Goal: Transaction & Acquisition: Purchase product/service

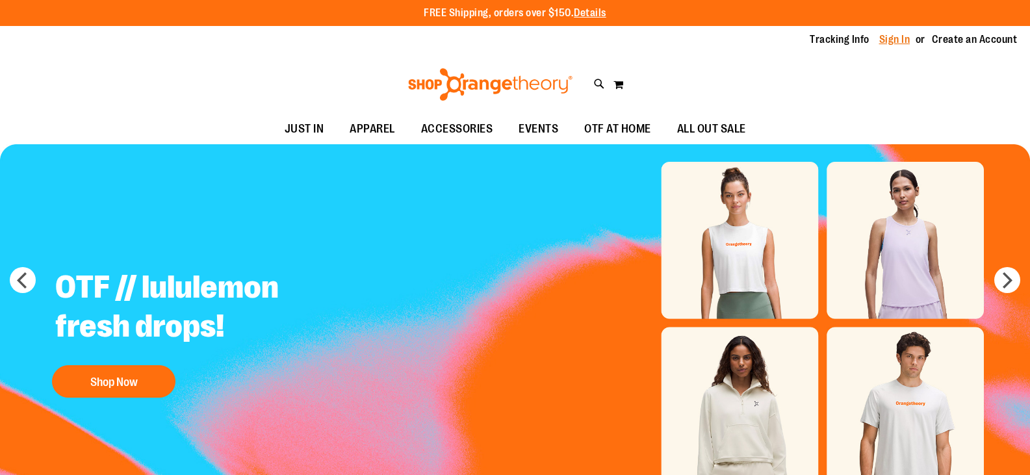
drag, startPoint x: 0, startPoint y: 0, endPoint x: 880, endPoint y: 37, distance: 880.3
click at [880, 37] on link "Sign In" at bounding box center [895, 40] width 31 height 14
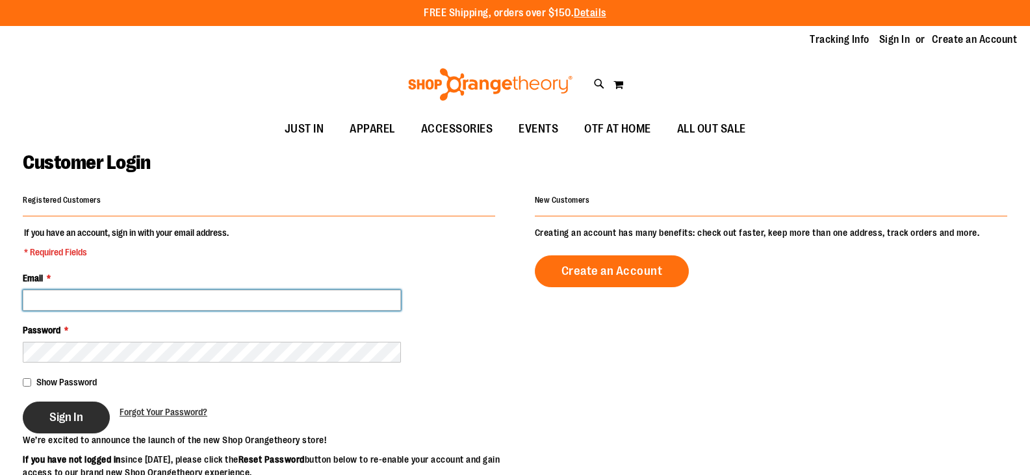
type input "**********"
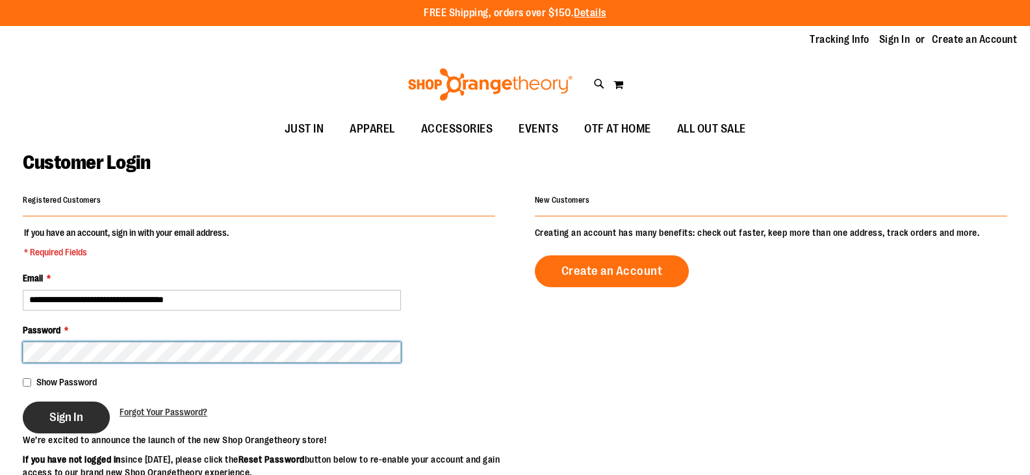
type input "**********"
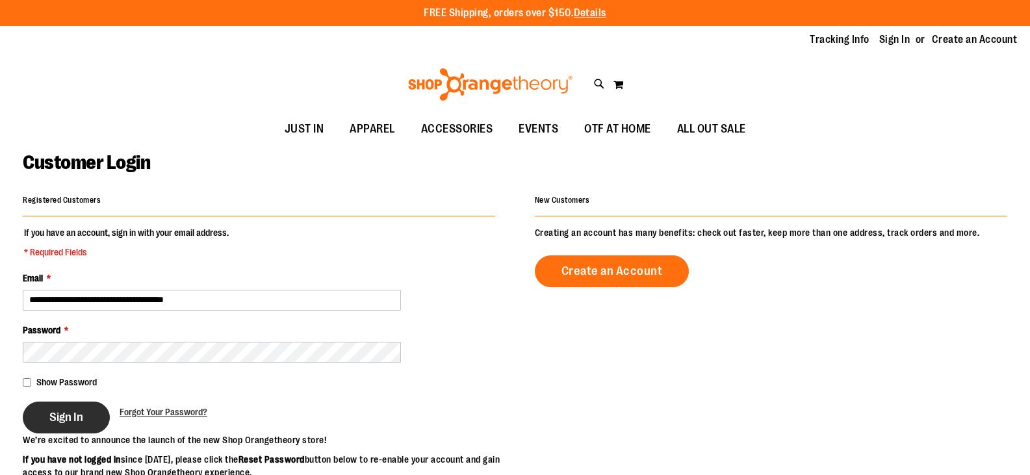
click at [70, 415] on span "Sign In" at bounding box center [66, 417] width 34 height 14
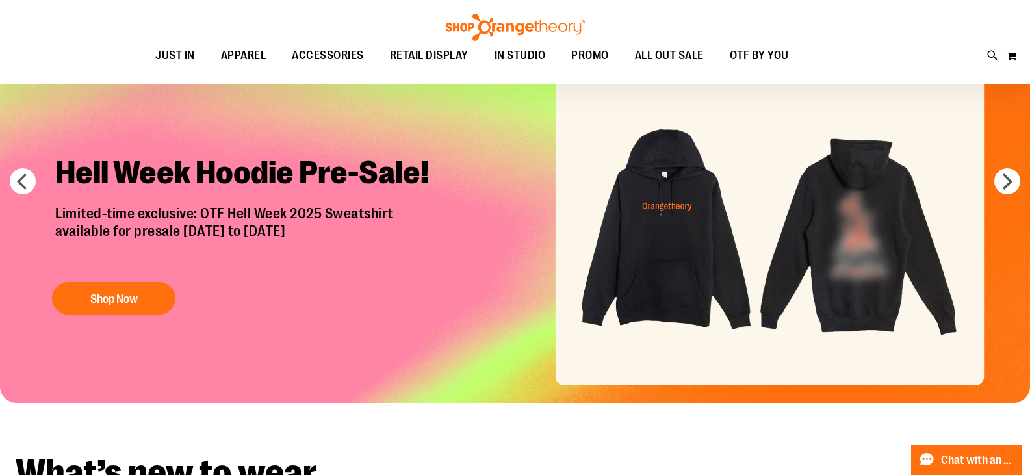
scroll to position [92, 0]
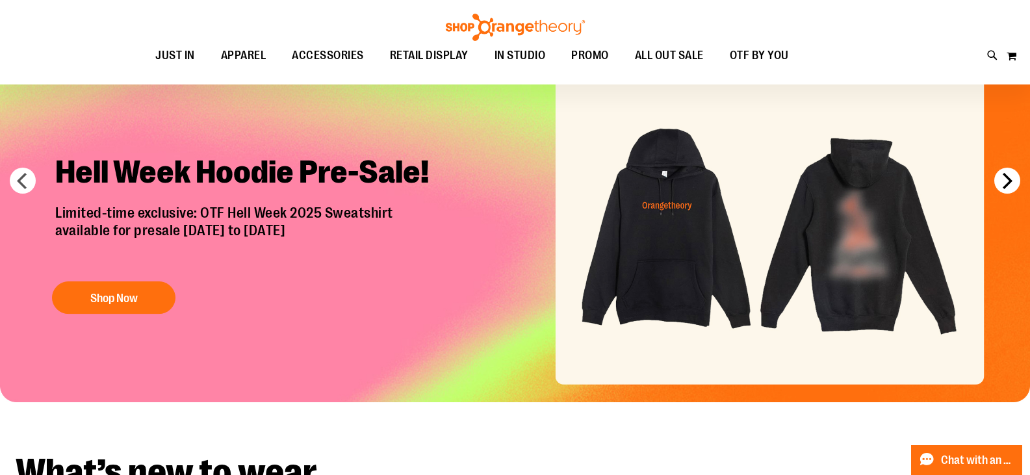
type input "**********"
click at [1006, 172] on button "next" at bounding box center [1008, 181] width 26 height 26
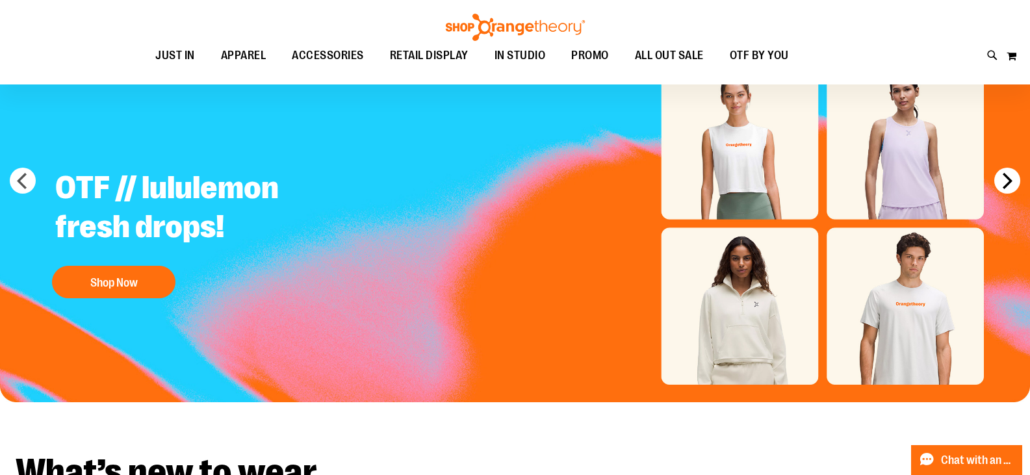
click at [1006, 172] on button "next" at bounding box center [1008, 181] width 26 height 26
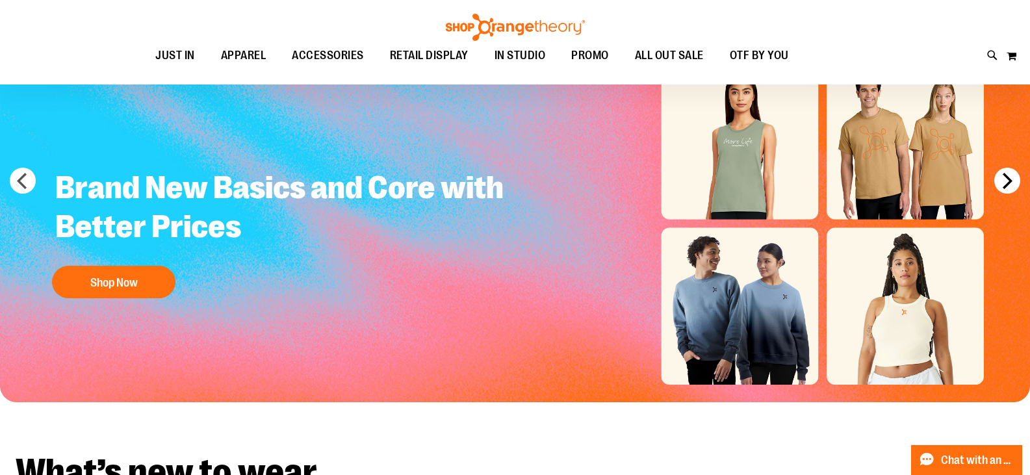
click at [1006, 172] on button "next" at bounding box center [1008, 181] width 26 height 26
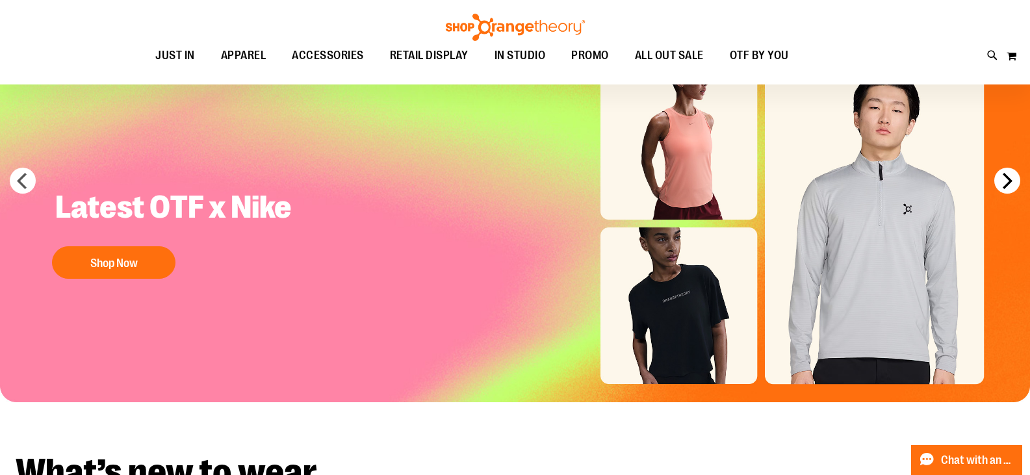
click at [1005, 174] on button "next" at bounding box center [1008, 181] width 26 height 26
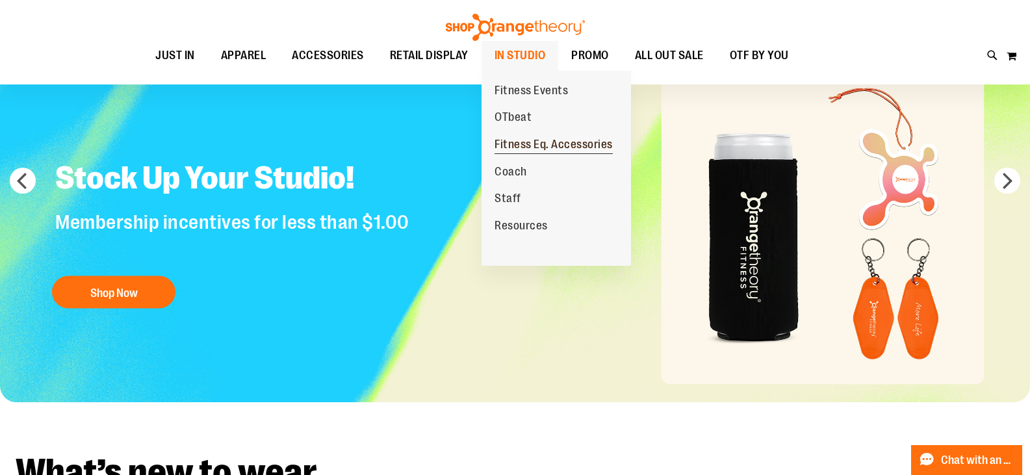
click at [526, 147] on span "Fitness Eq. Accessories" at bounding box center [554, 146] width 118 height 16
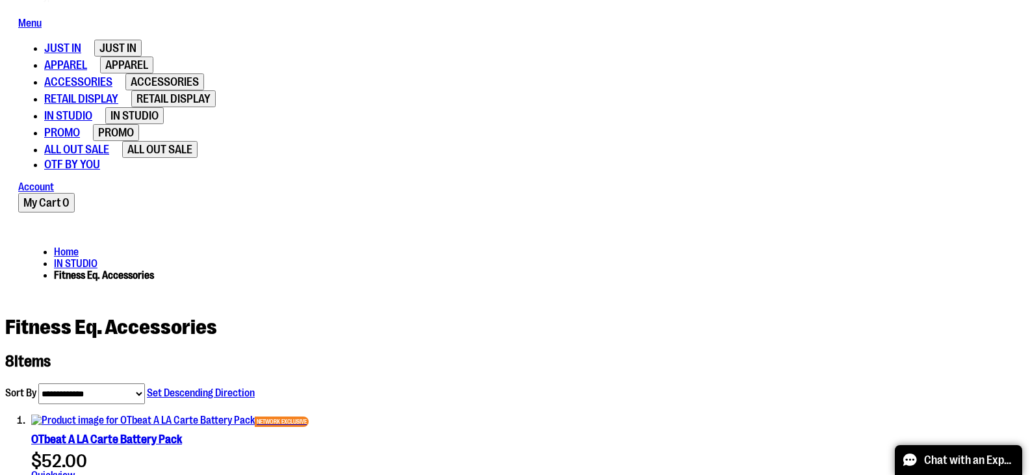
scroll to position [360, 0]
type input "**********"
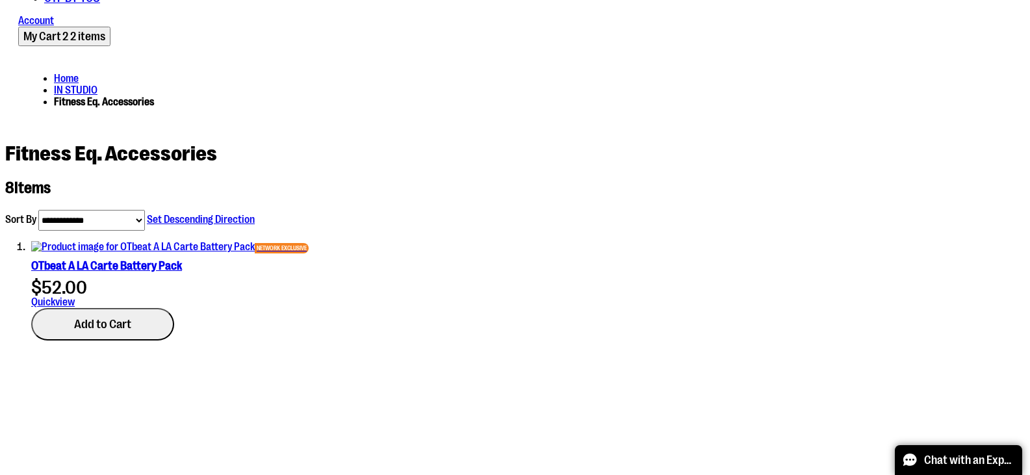
scroll to position [519, 0]
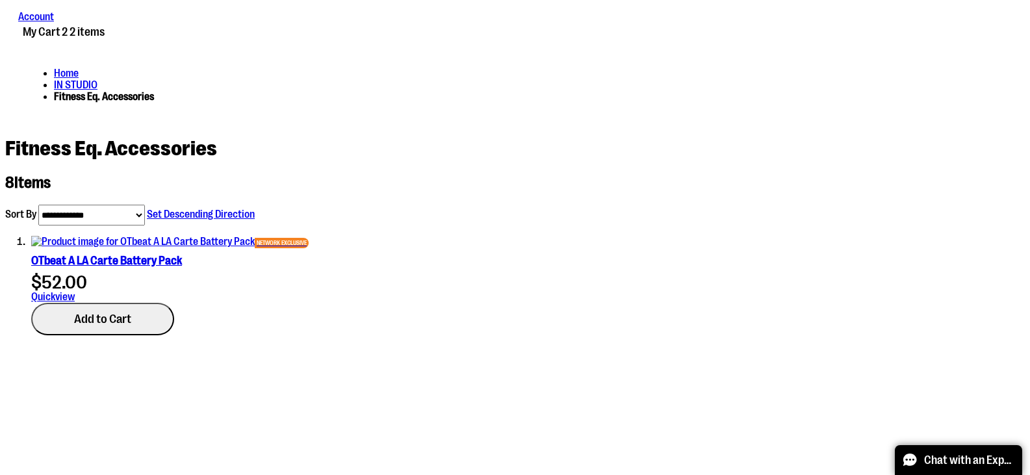
click at [105, 38] on span "2 2 items" at bounding box center [83, 31] width 43 height 13
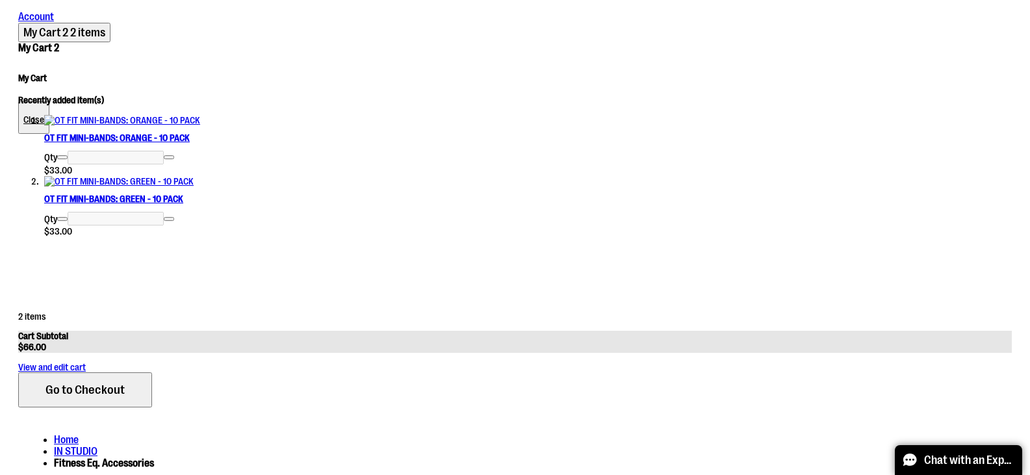
click at [169, 157] on span "Increase product quantity" at bounding box center [169, 157] width 0 height 0
click at [169, 216] on span "Increase product quantity" at bounding box center [169, 216] width 0 height 0
click at [169, 219] on span "Increase product quantity" at bounding box center [169, 219] width 0 height 0
click at [125, 397] on span "Go to Checkout" at bounding box center [85, 390] width 79 height 14
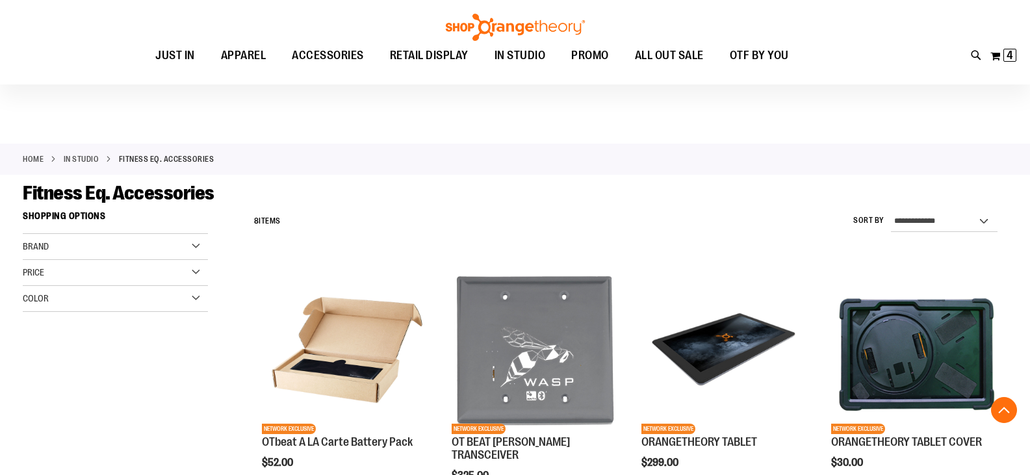
scroll to position [467, 0]
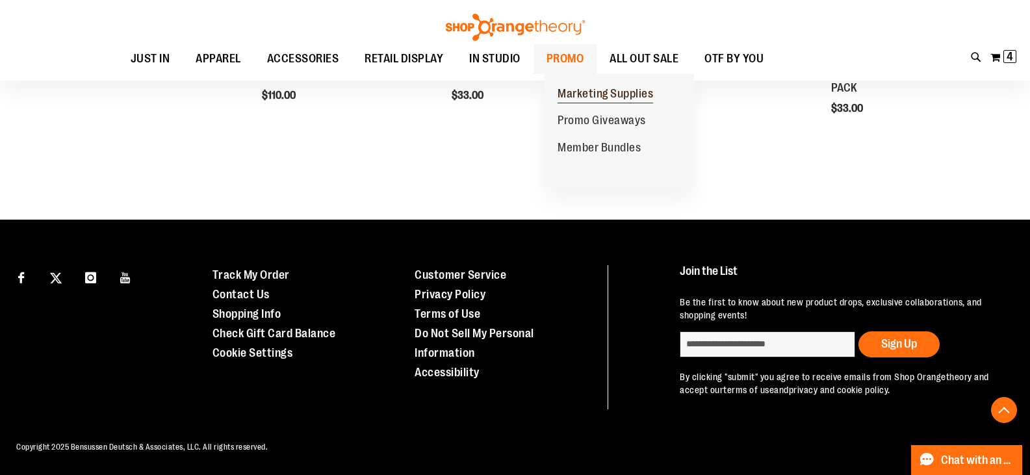
type input "**********"
click at [587, 102] on span "Marketing Supplies" at bounding box center [606, 95] width 96 height 16
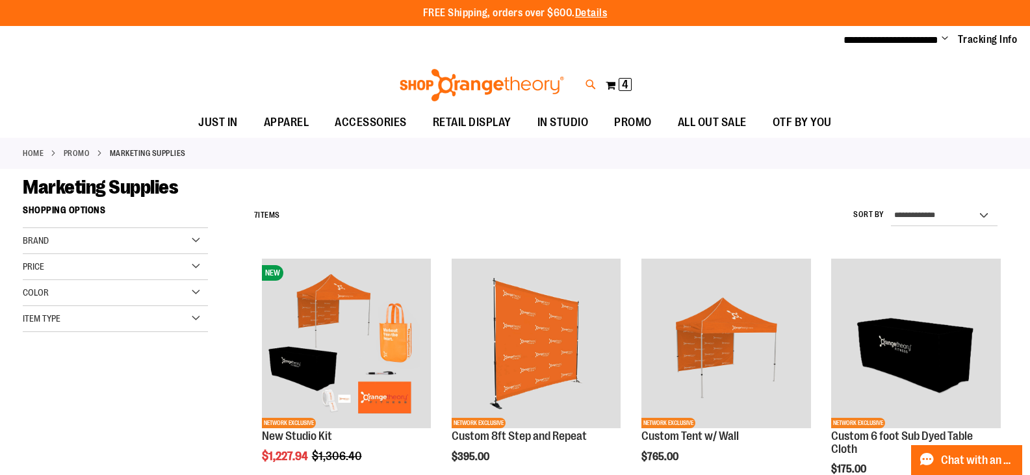
type input "**********"
click at [586, 83] on icon at bounding box center [591, 84] width 11 height 15
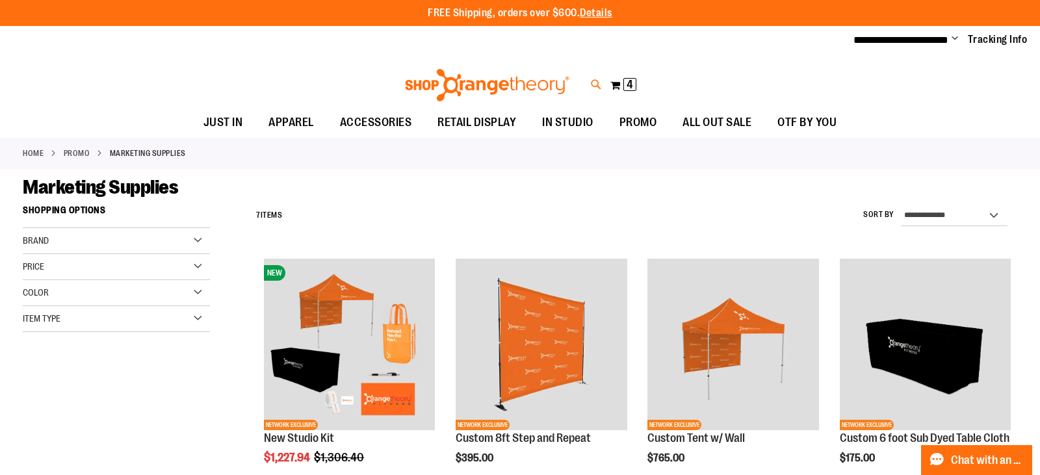
type input "****"
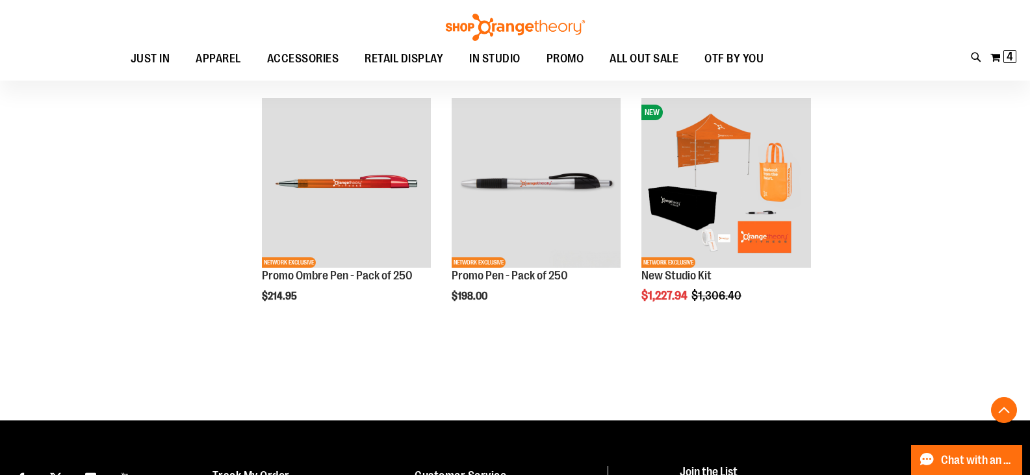
scroll to position [354, 0]
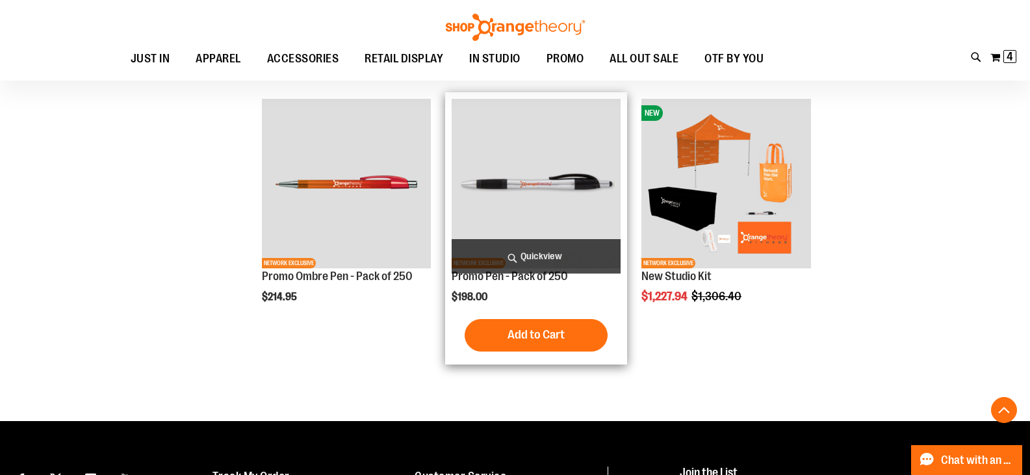
type input "**********"
click at [496, 219] on img "product" at bounding box center [537, 184] width 170 height 170
click at [515, 344] on button "Add to Cart" at bounding box center [536, 335] width 143 height 33
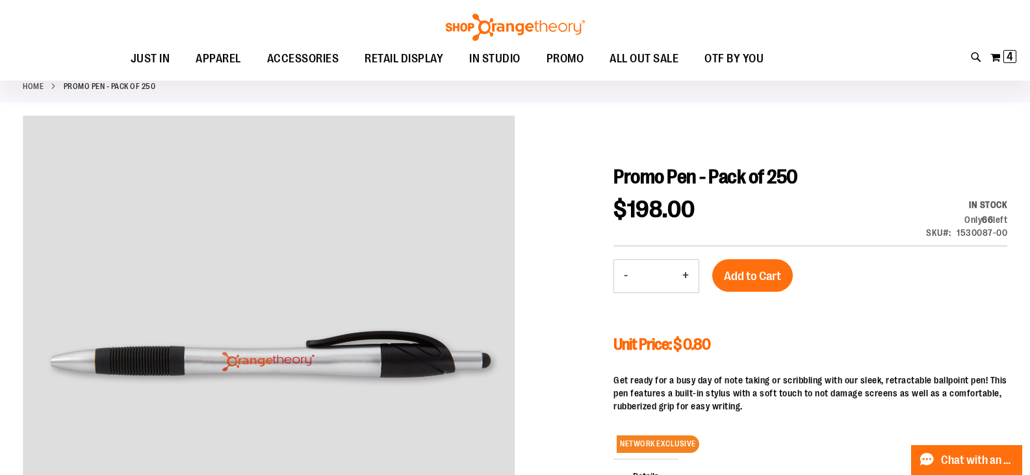
scroll to position [66, 0]
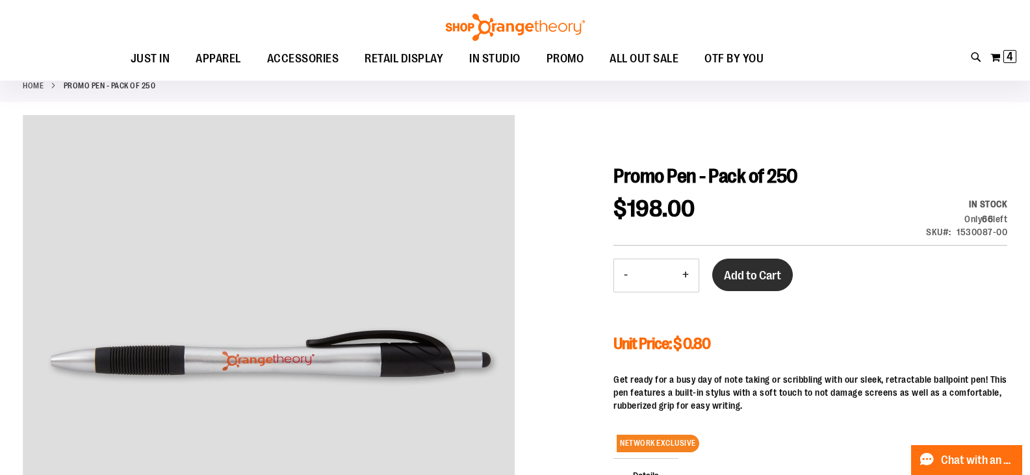
type input "**********"
click at [775, 275] on span "Add to Cart" at bounding box center [752, 275] width 57 height 14
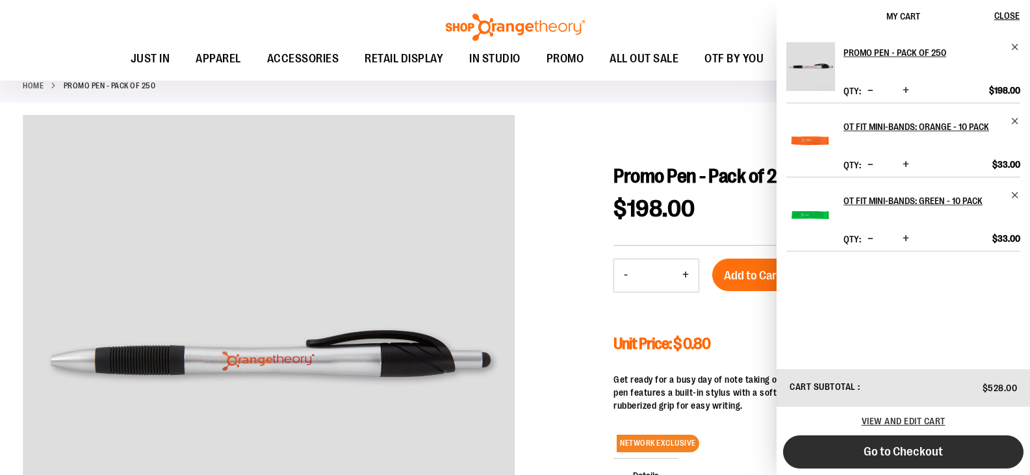
click at [894, 452] on span "Go to Checkout" at bounding box center [903, 452] width 79 height 14
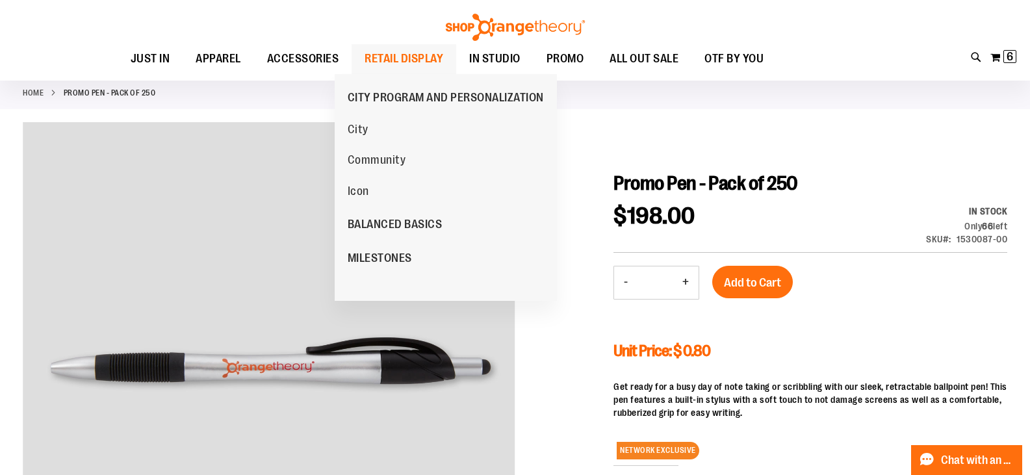
scroll to position [66, 0]
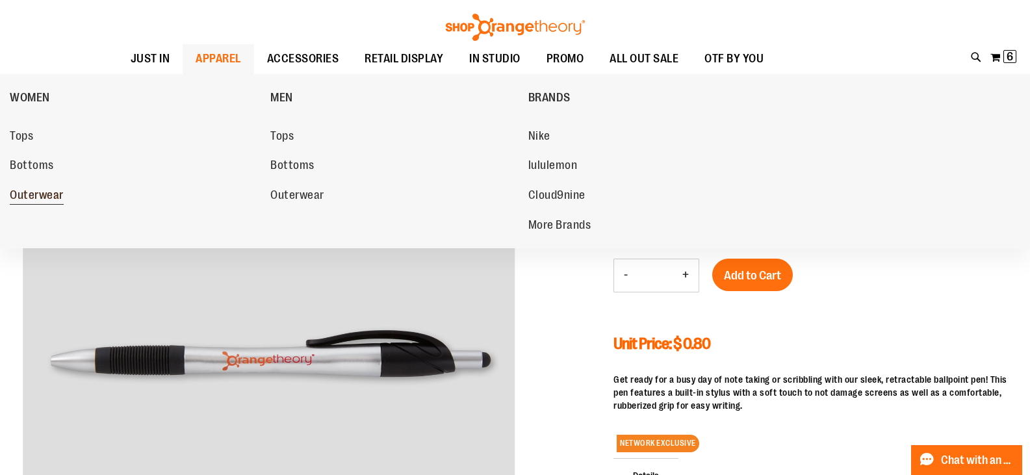
type input "**********"
click at [38, 192] on span "Outerwear" at bounding box center [37, 197] width 54 height 16
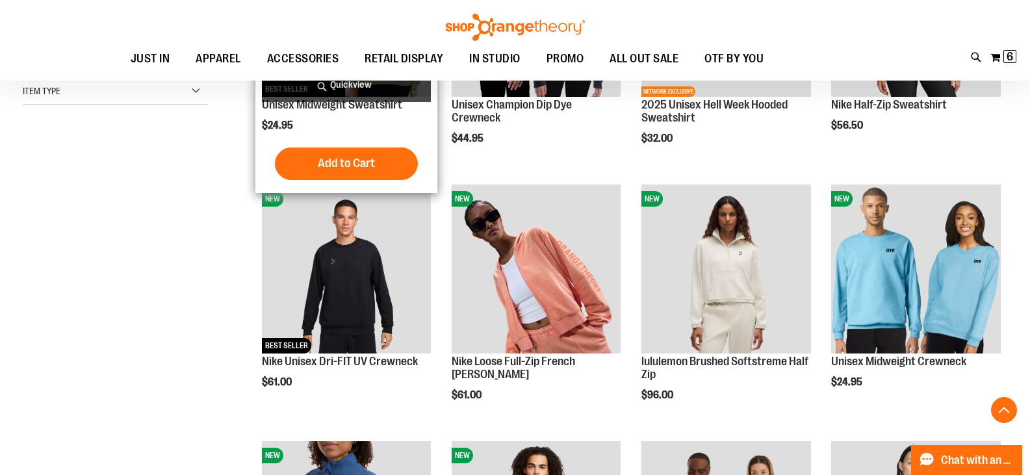
scroll to position [331, 0]
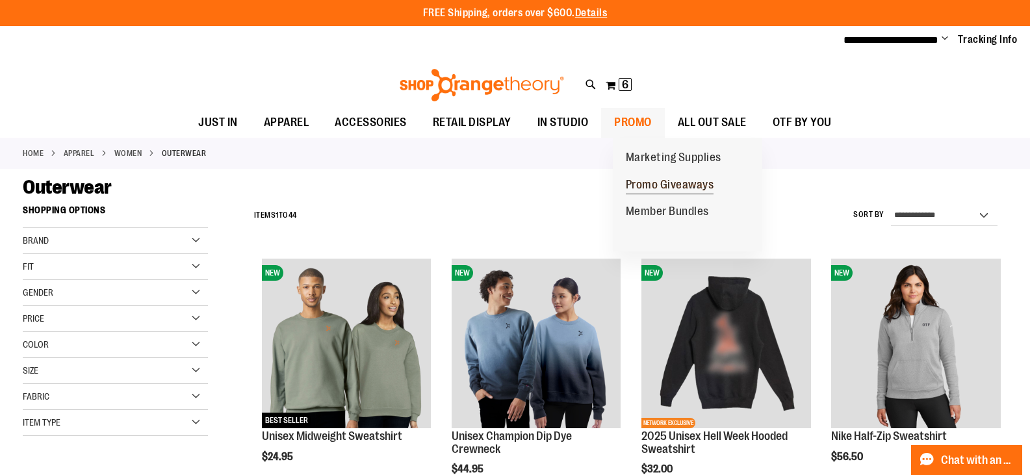
type input "**********"
click at [640, 187] on span "Promo Giveaways" at bounding box center [670, 186] width 88 height 16
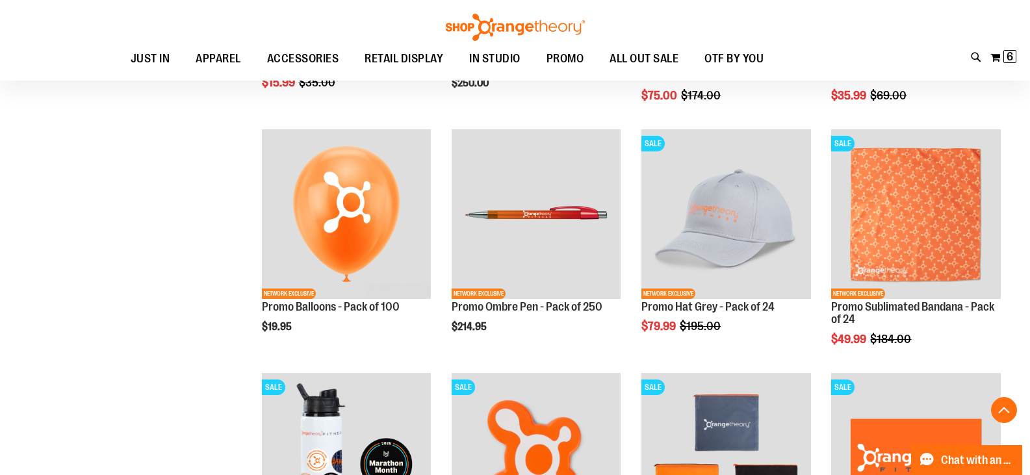
scroll to position [1105, 0]
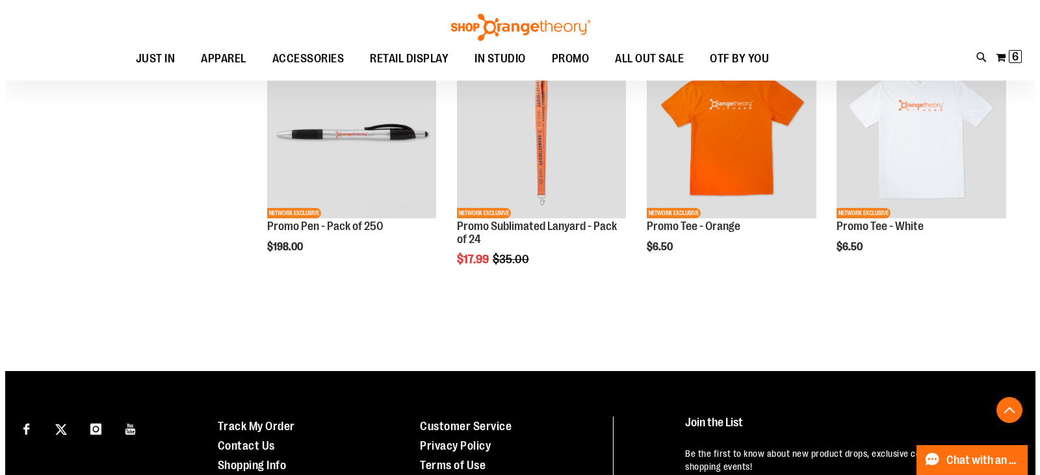
scroll to position [1660, 0]
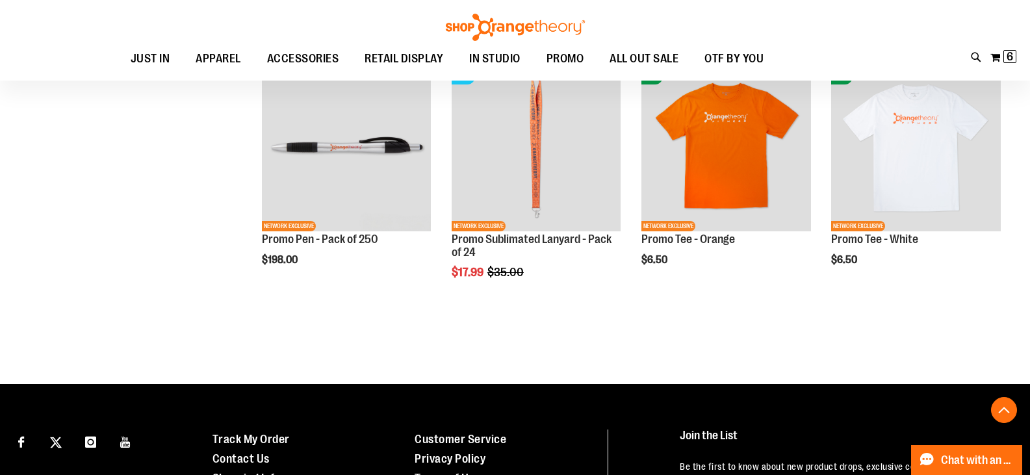
type input "**********"
click at [514, 443] on span "Quickview" at bounding box center [483, 460] width 62 height 34
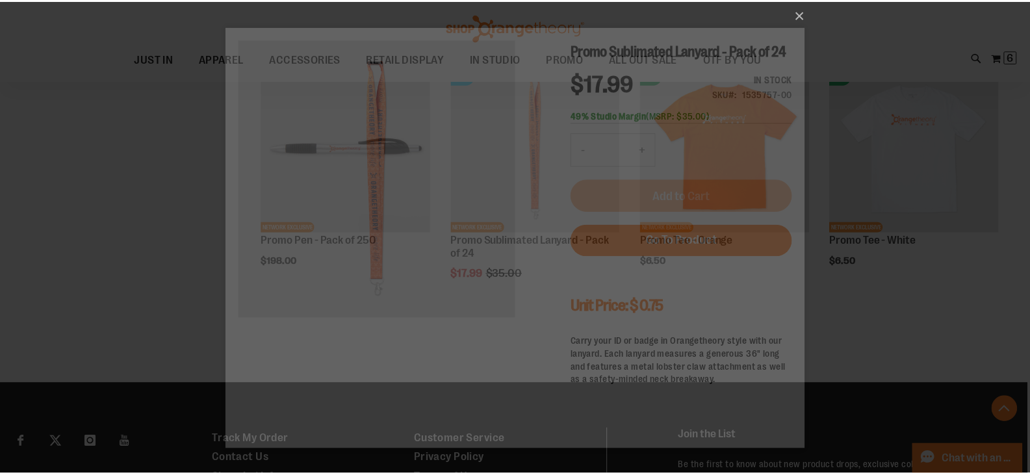
scroll to position [0, 0]
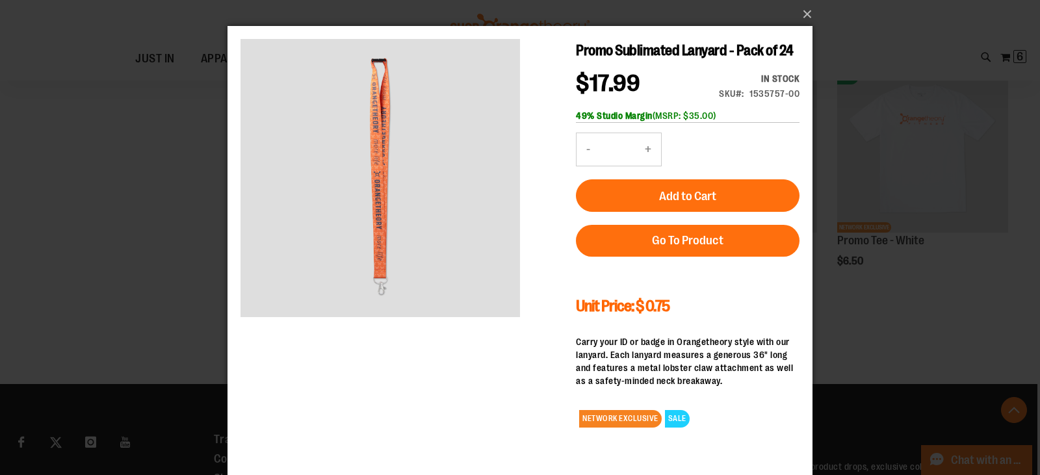
click at [196, 190] on div "×" at bounding box center [520, 237] width 1040 height 475
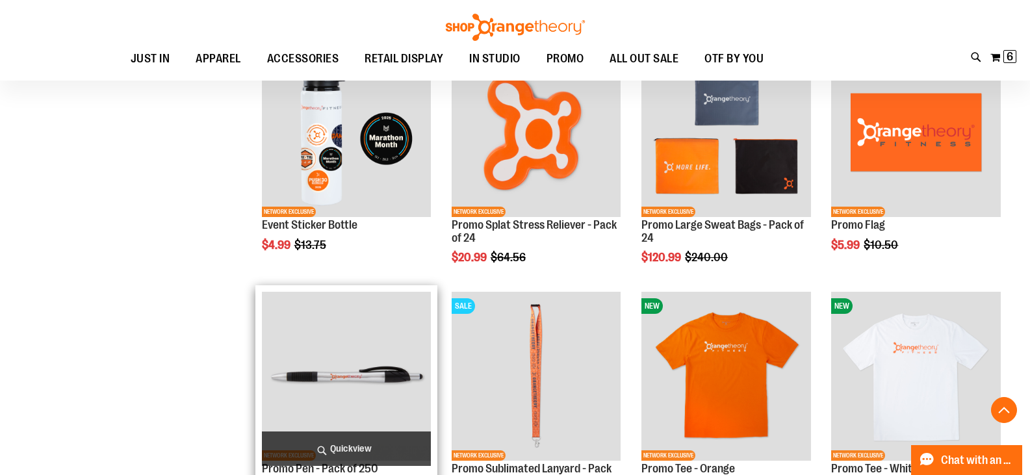
scroll to position [1360, 0]
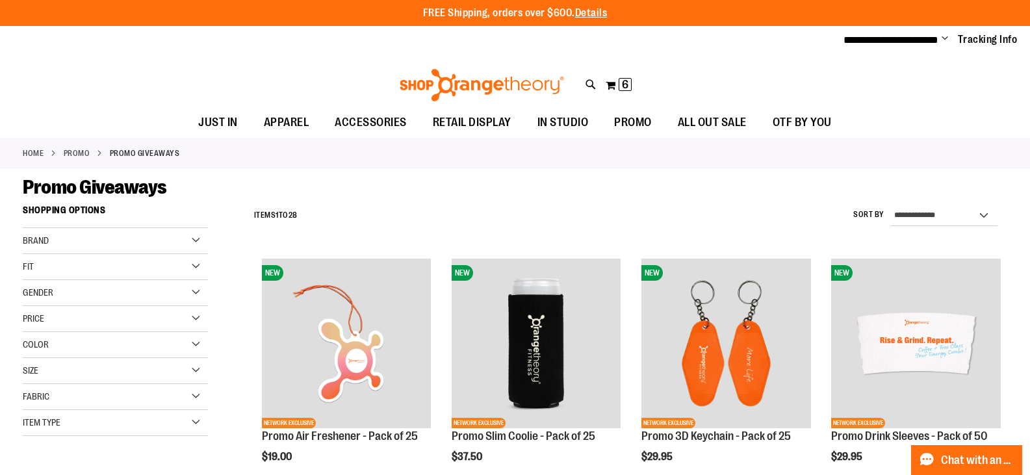
click at [197, 242] on div "Brand" at bounding box center [115, 241] width 185 height 26
click at [125, 302] on div "Fit" at bounding box center [115, 304] width 185 height 26
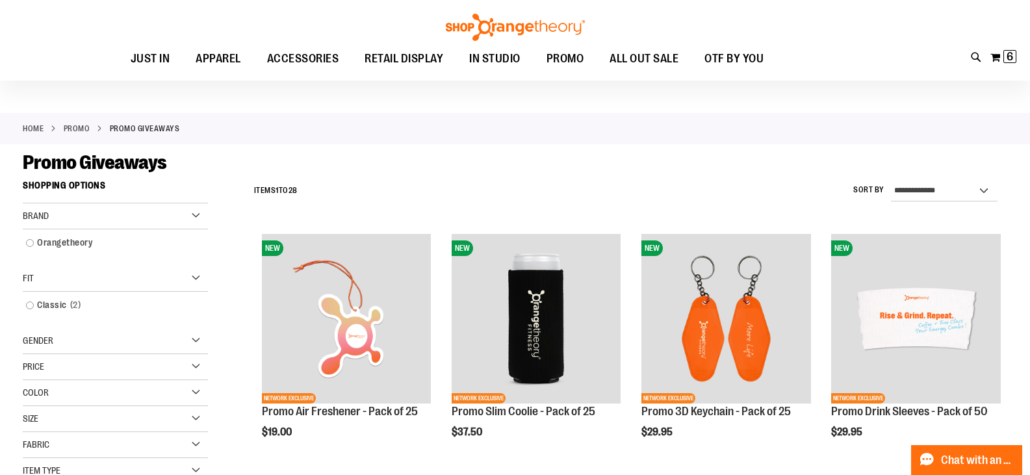
scroll to position [23, 0]
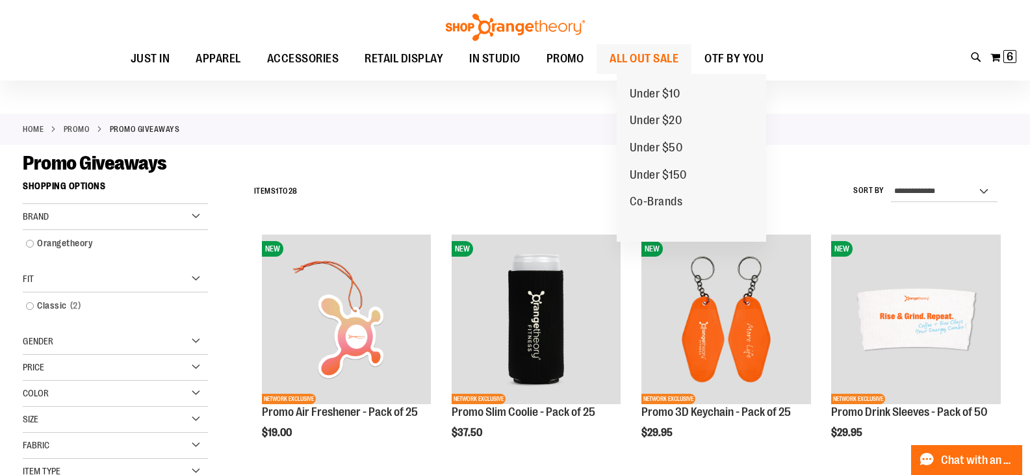
click at [671, 62] on span "ALL OUT SALE" at bounding box center [644, 58] width 69 height 29
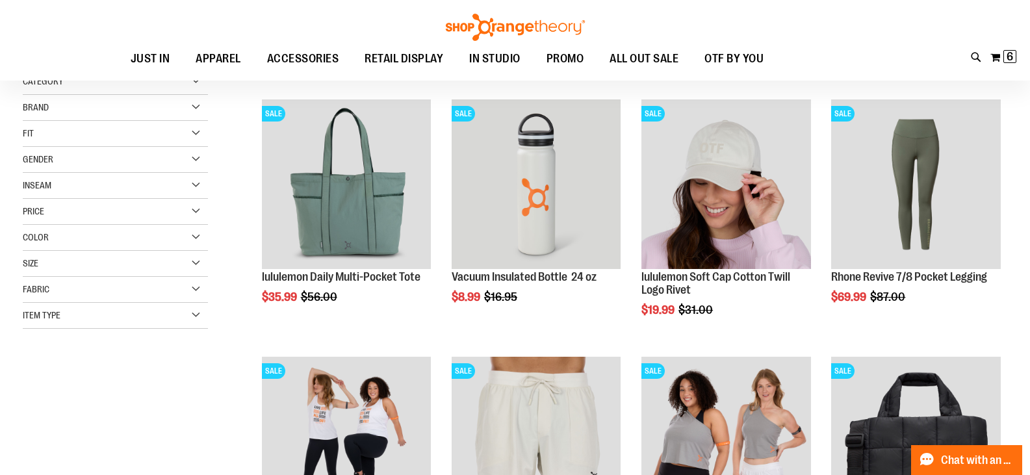
scroll to position [159, 0]
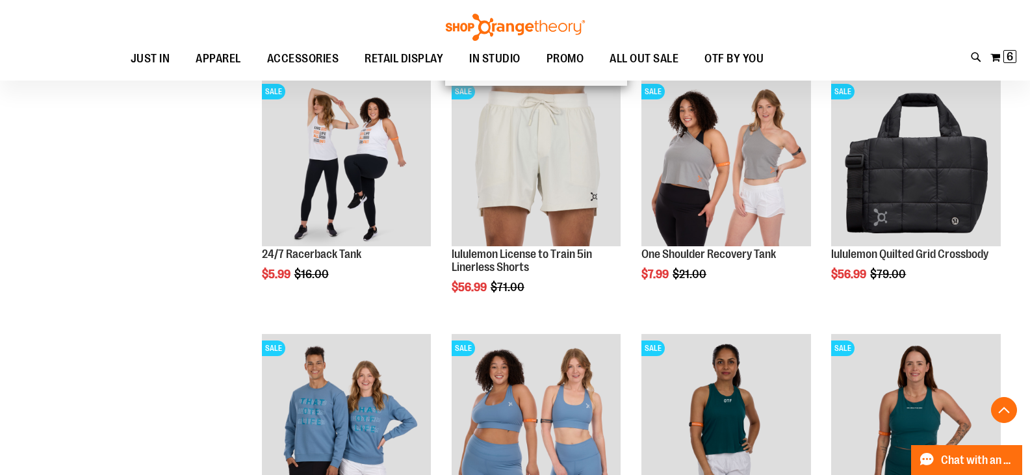
scroll to position [436, 0]
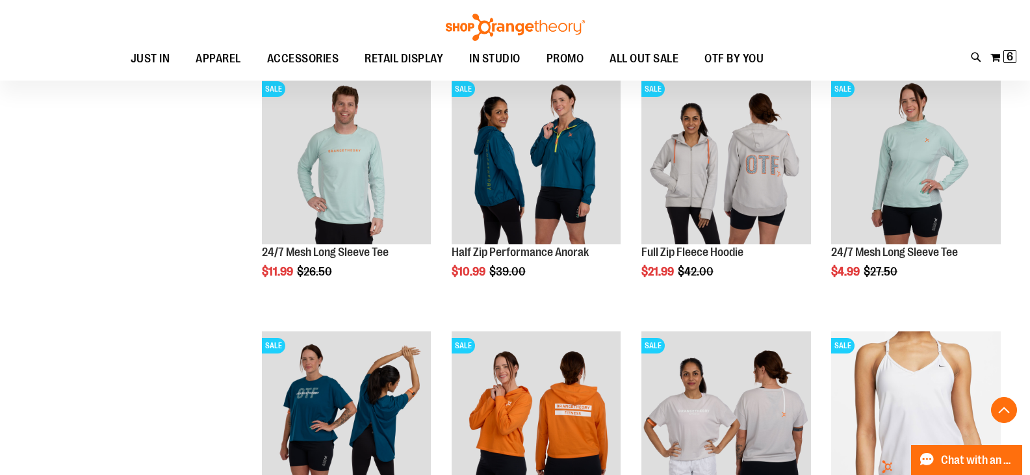
scroll to position [1378, 0]
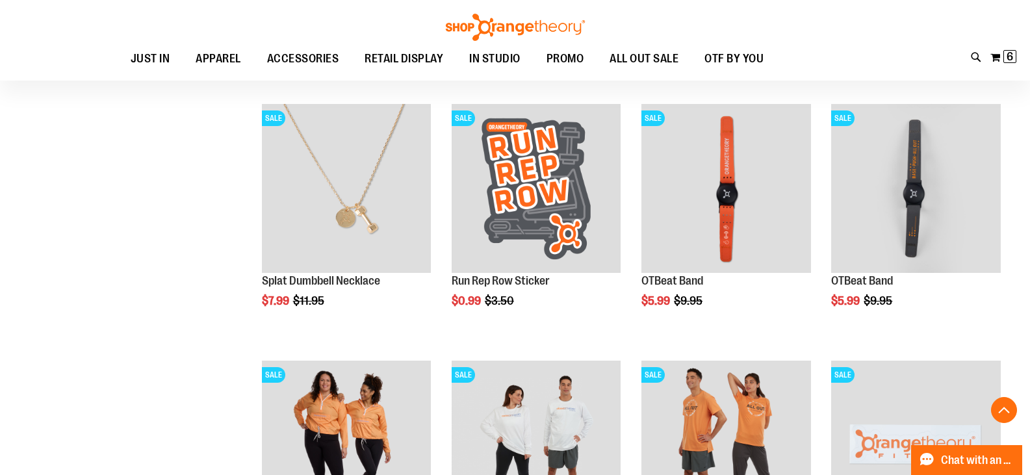
scroll to position [1956, 0]
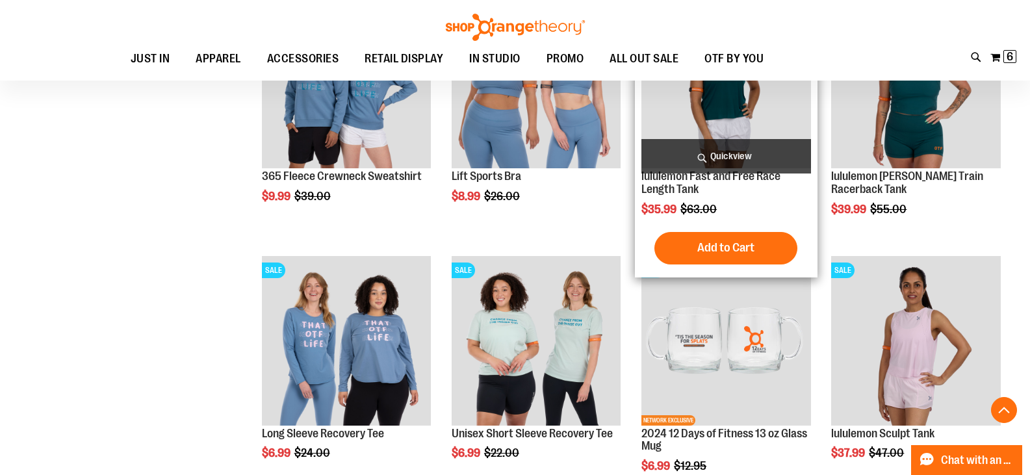
scroll to position [723, 0]
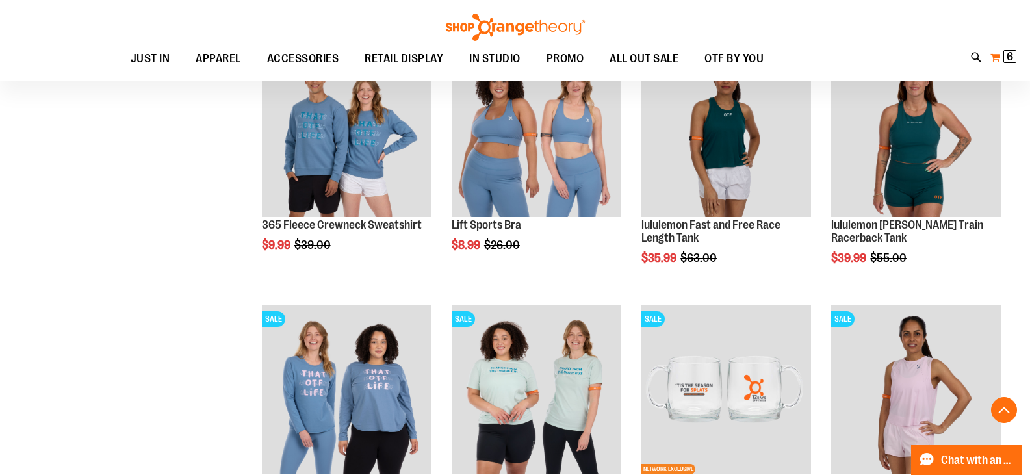
type input "**********"
click at [1004, 65] on button "My Cart 6 6 items" at bounding box center [1003, 57] width 27 height 21
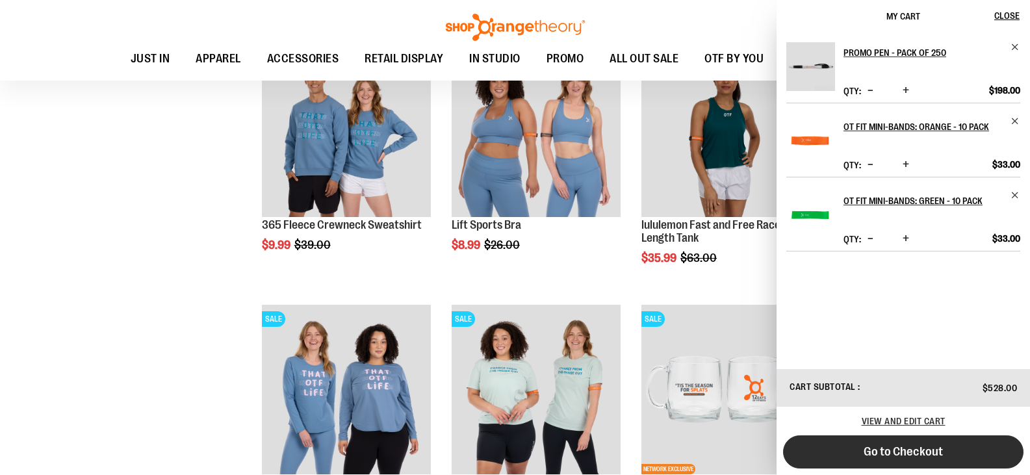
click at [886, 458] on span "Go to Checkout" at bounding box center [903, 452] width 79 height 14
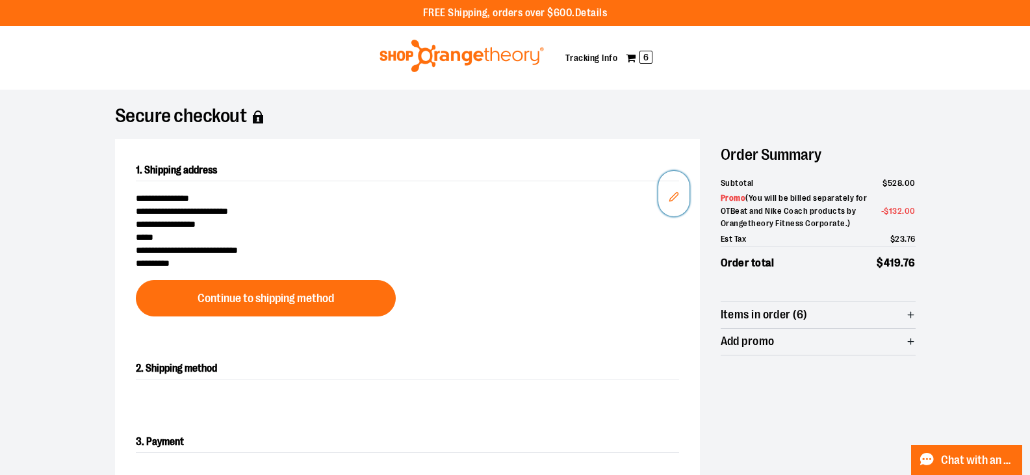
click at [675, 196] on icon "Edit" at bounding box center [674, 197] width 10 height 10
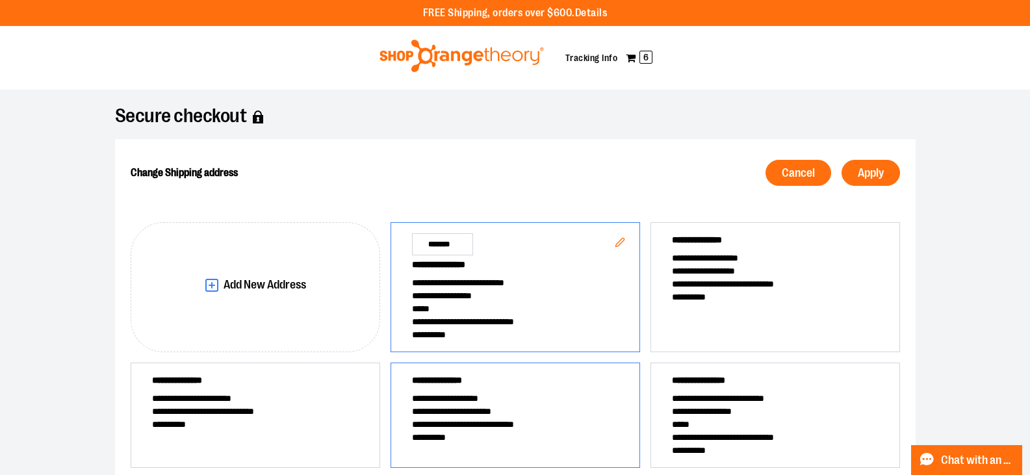
click at [450, 398] on span "**********" at bounding box center [515, 398] width 207 height 13
click at [858, 170] on span "Apply" at bounding box center [871, 173] width 26 height 12
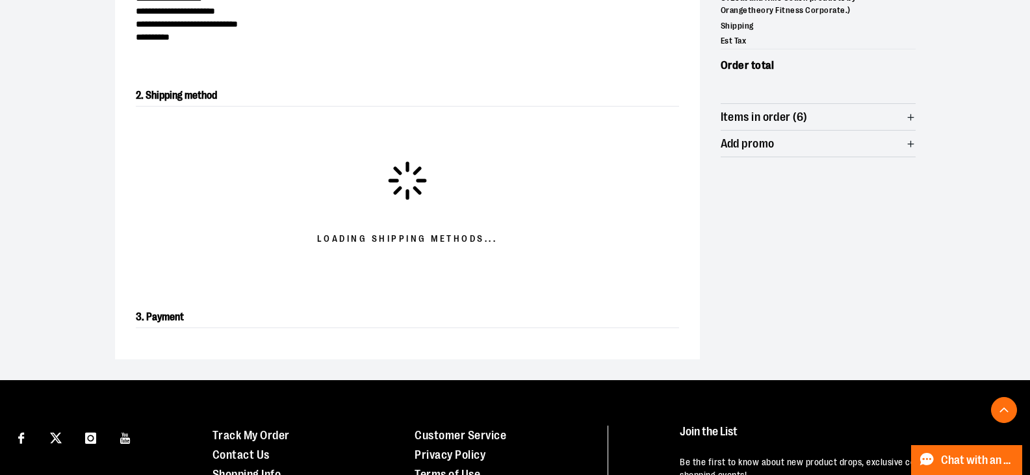
scroll to position [222, 0]
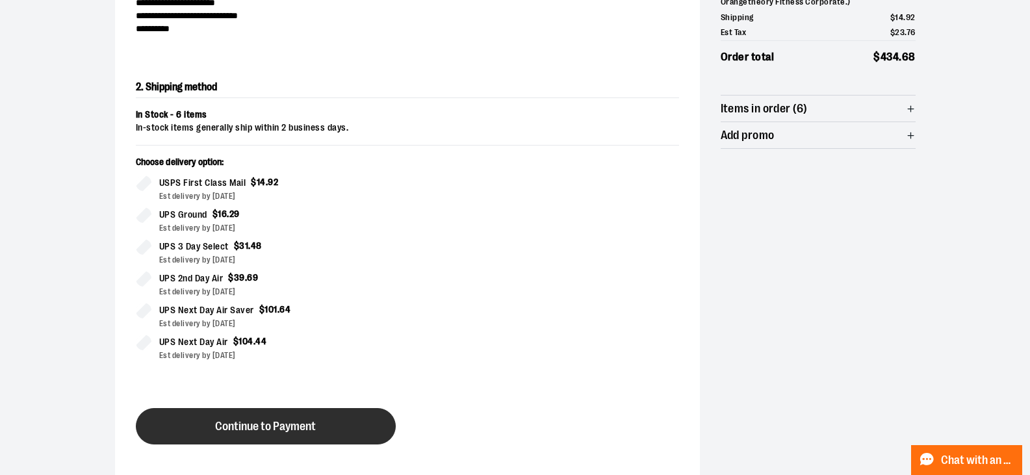
click at [263, 421] on span "Continue to Payment" at bounding box center [265, 427] width 101 height 12
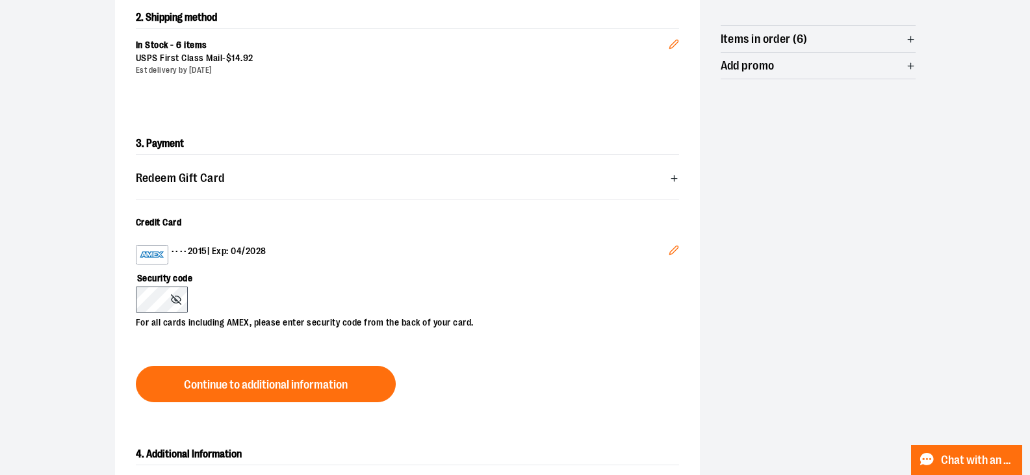
scroll to position [291, 0]
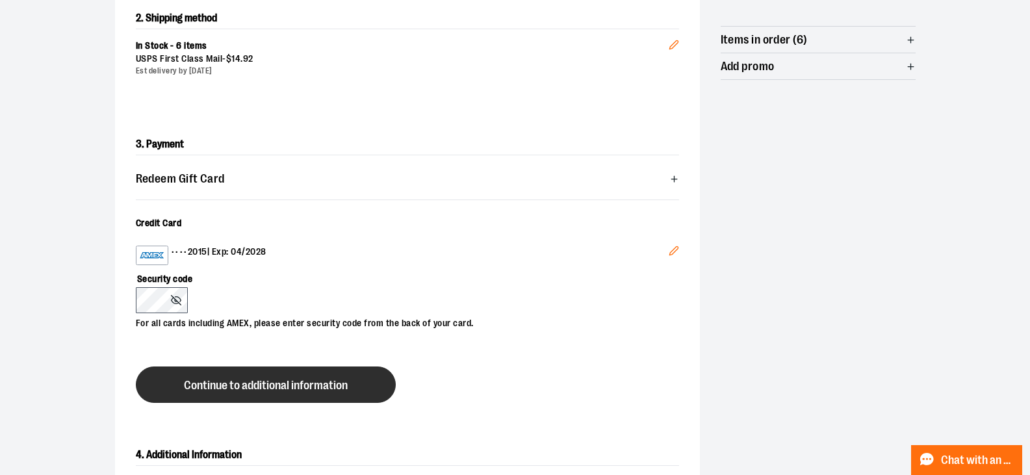
click at [254, 387] on span "Continue to additional information" at bounding box center [266, 386] width 164 height 12
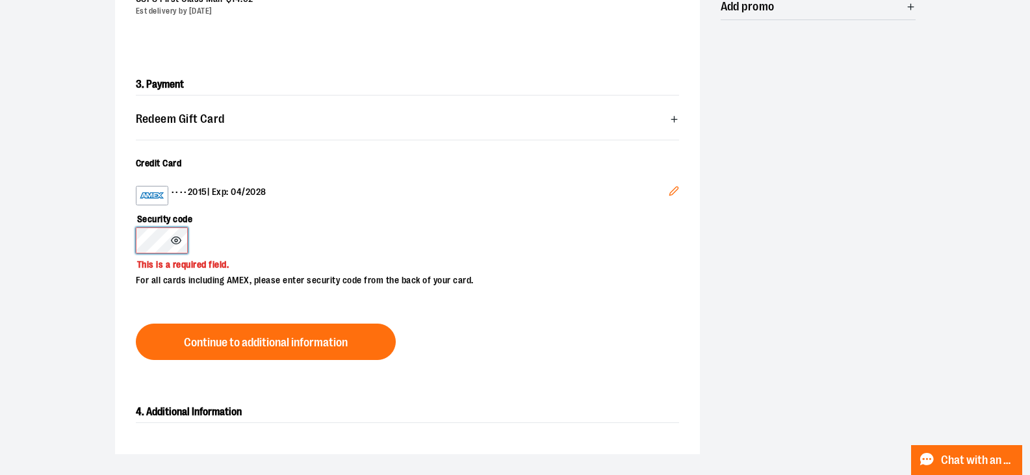
scroll to position [352, 0]
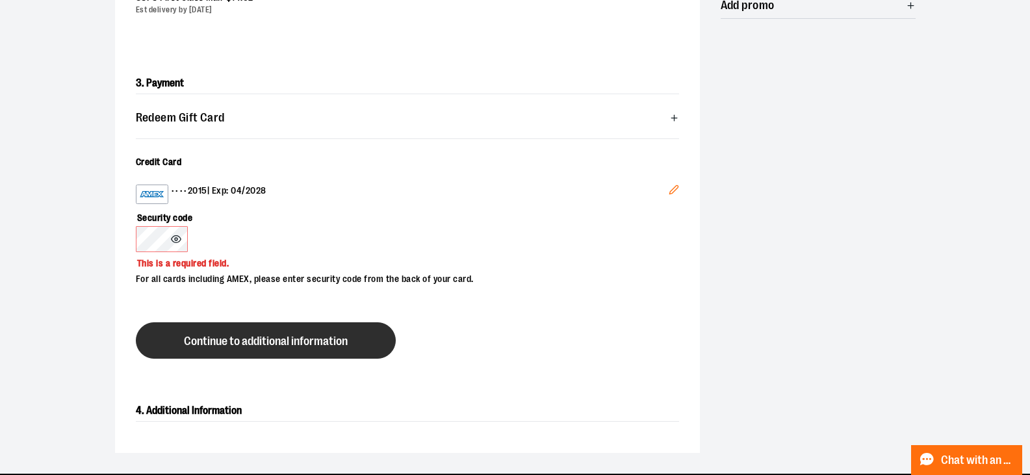
click at [241, 342] on span "Continue to additional information" at bounding box center [266, 341] width 164 height 12
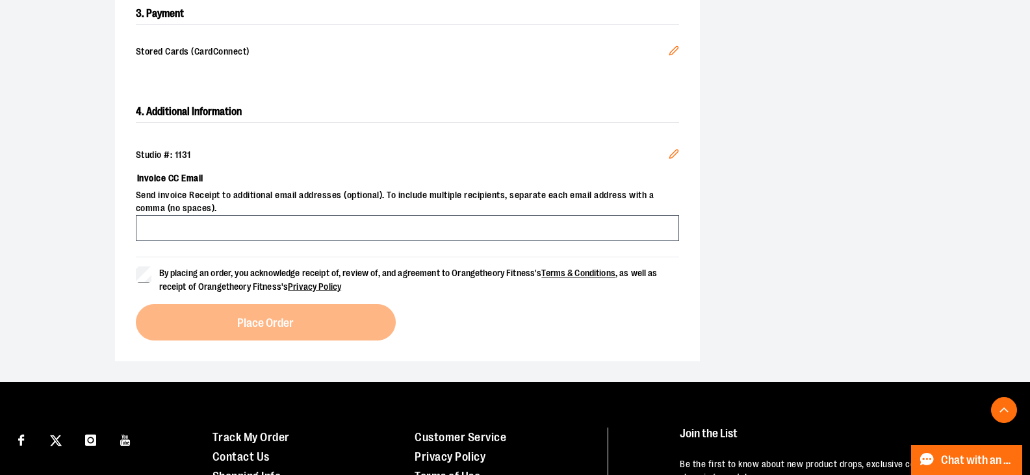
scroll to position [422, 0]
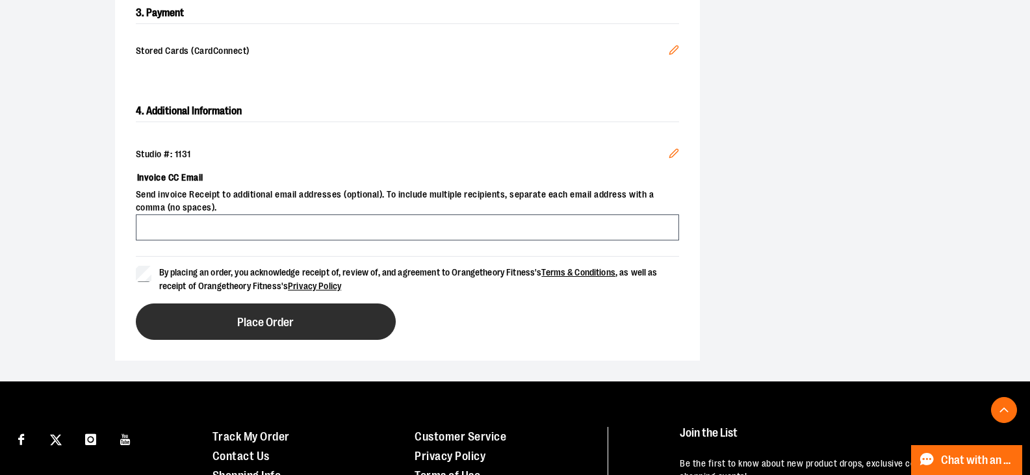
click at [242, 328] on button "Place Order" at bounding box center [266, 322] width 260 height 36
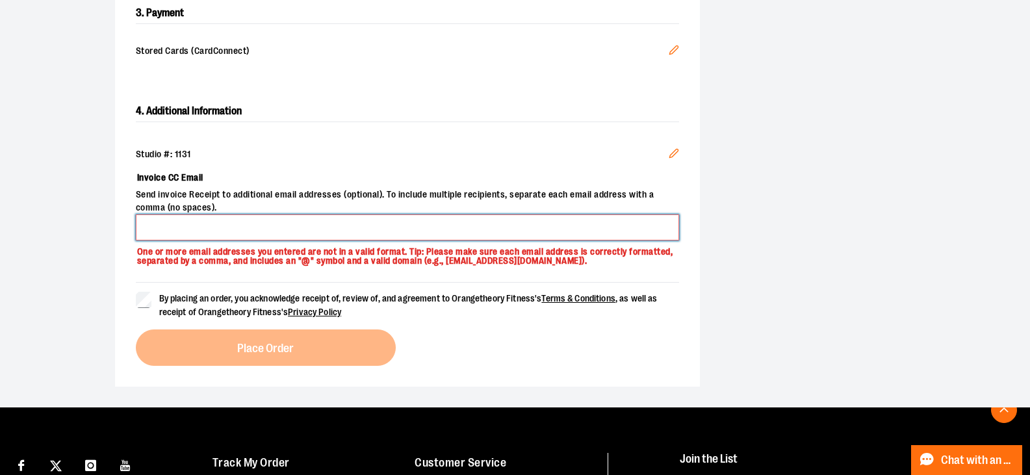
click at [222, 235] on input "Invoice CC Email" at bounding box center [407, 228] width 543 height 26
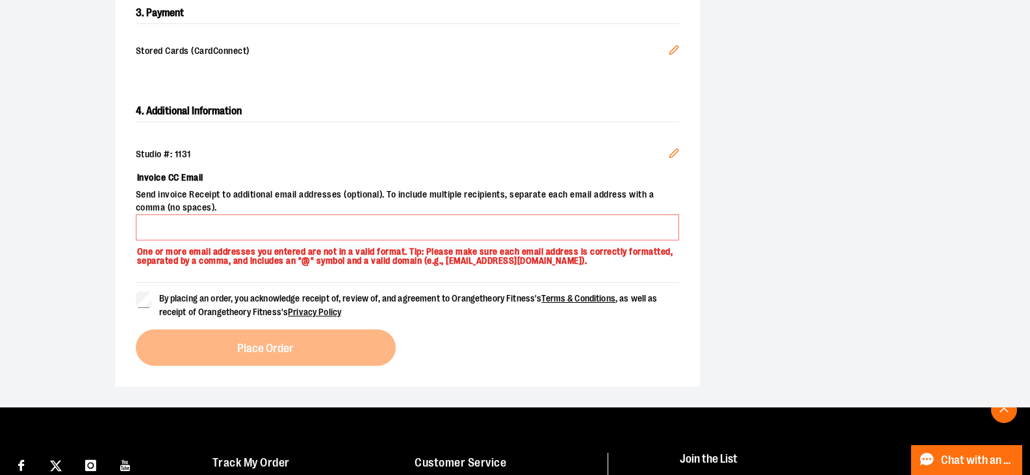
click at [410, 294] on form "By placing an order, you acknowledge receipt of, review of, and agreement to Or…" at bounding box center [407, 300] width 543 height 37
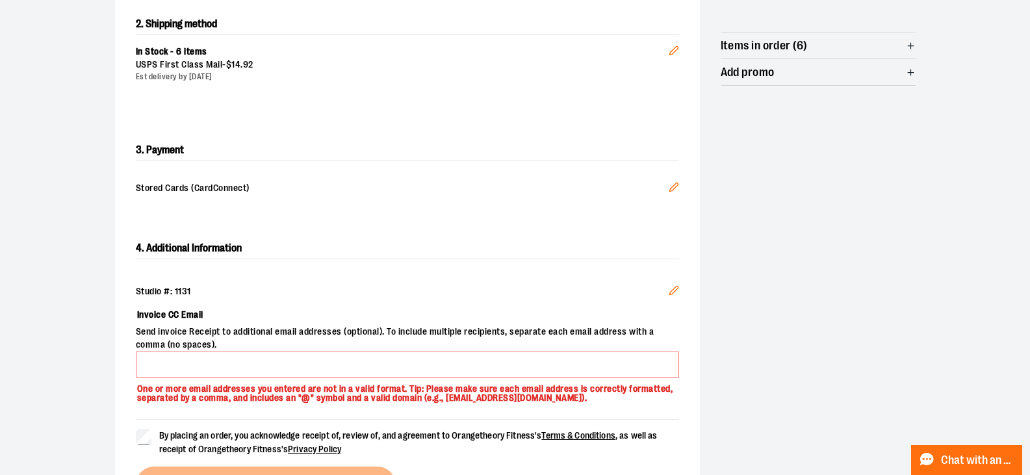
scroll to position [285, 0]
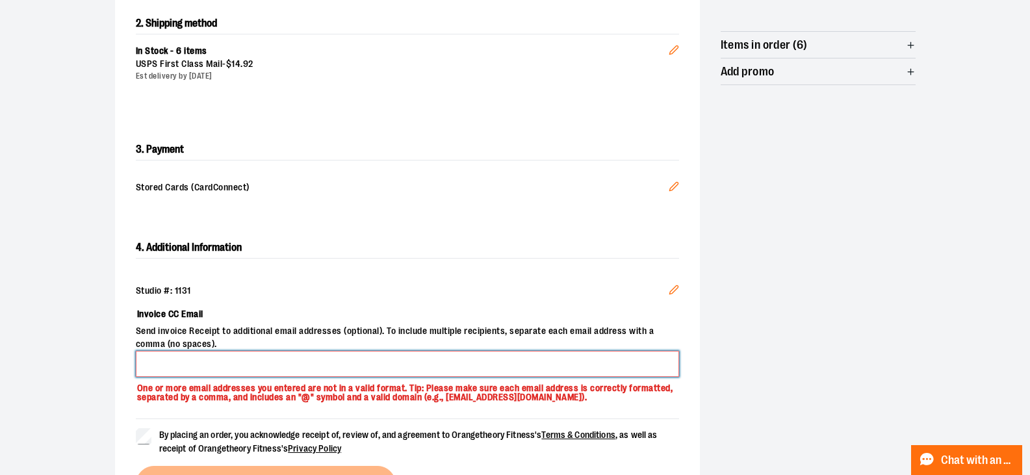
click at [214, 355] on input "Invoice CC Email" at bounding box center [407, 364] width 543 height 26
type input "**********"
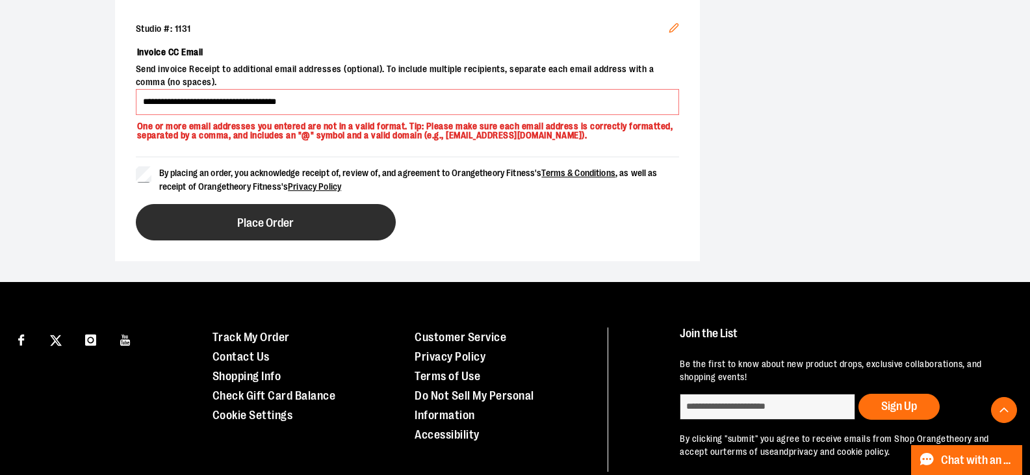
click at [311, 221] on button "Place Order" at bounding box center [266, 222] width 260 height 36
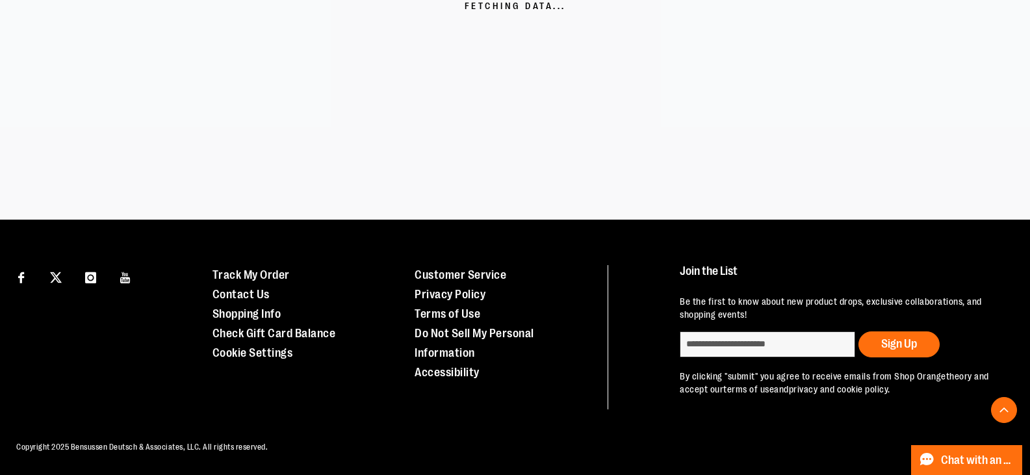
scroll to position [369, 0]
